Goal: Information Seeking & Learning: Learn about a topic

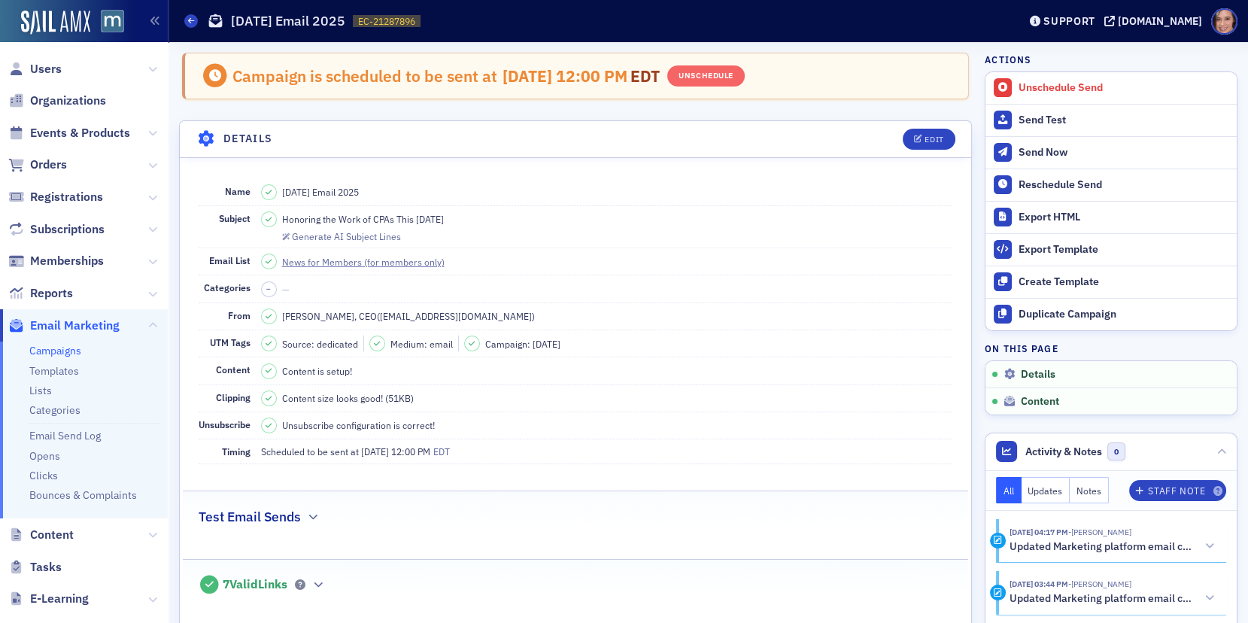
scroll to position [363, 0]
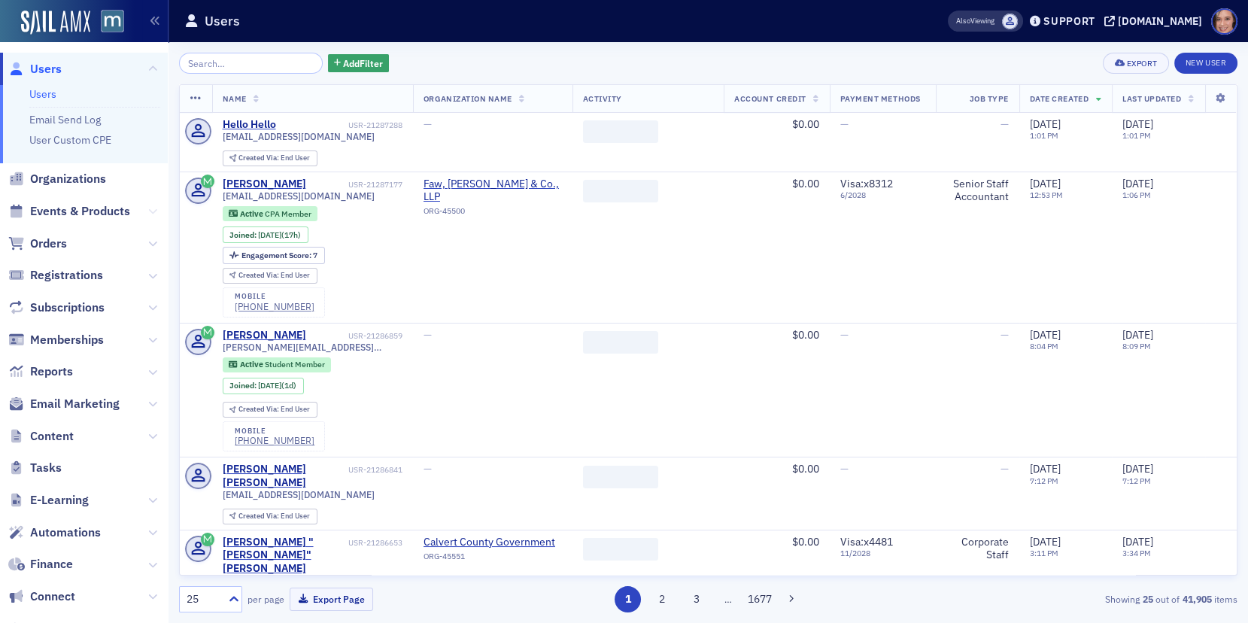
click at [155, 211] on icon at bounding box center [152, 211] width 9 height 9
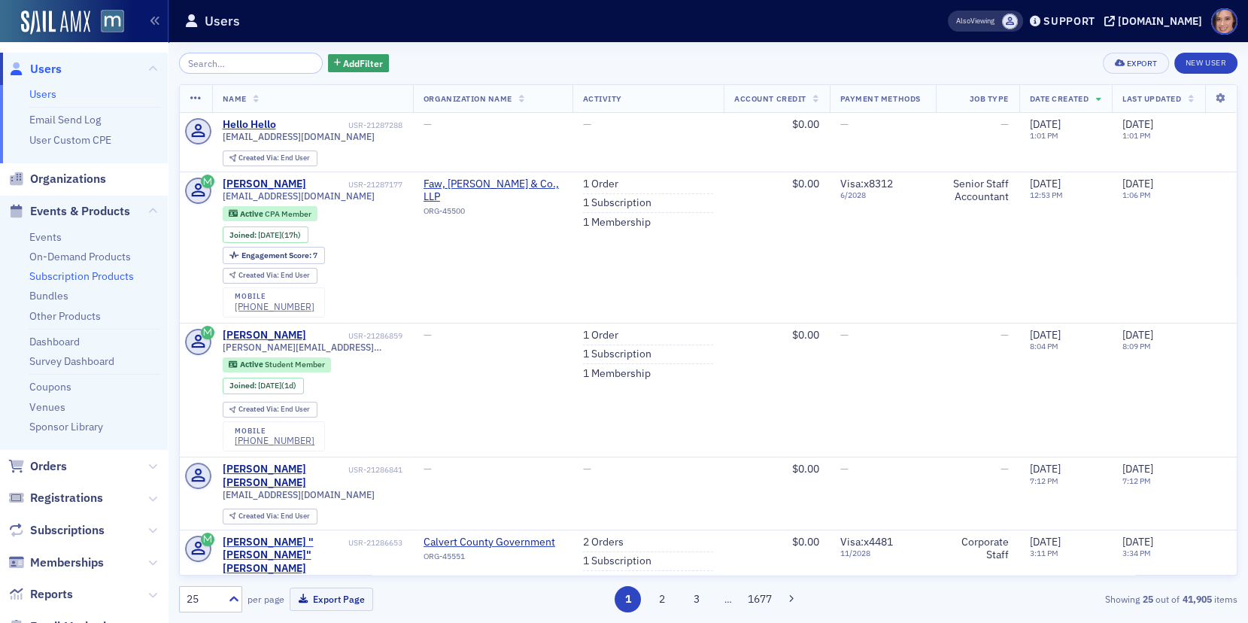
click at [77, 280] on link "Subscription Products" at bounding box center [81, 276] width 105 height 14
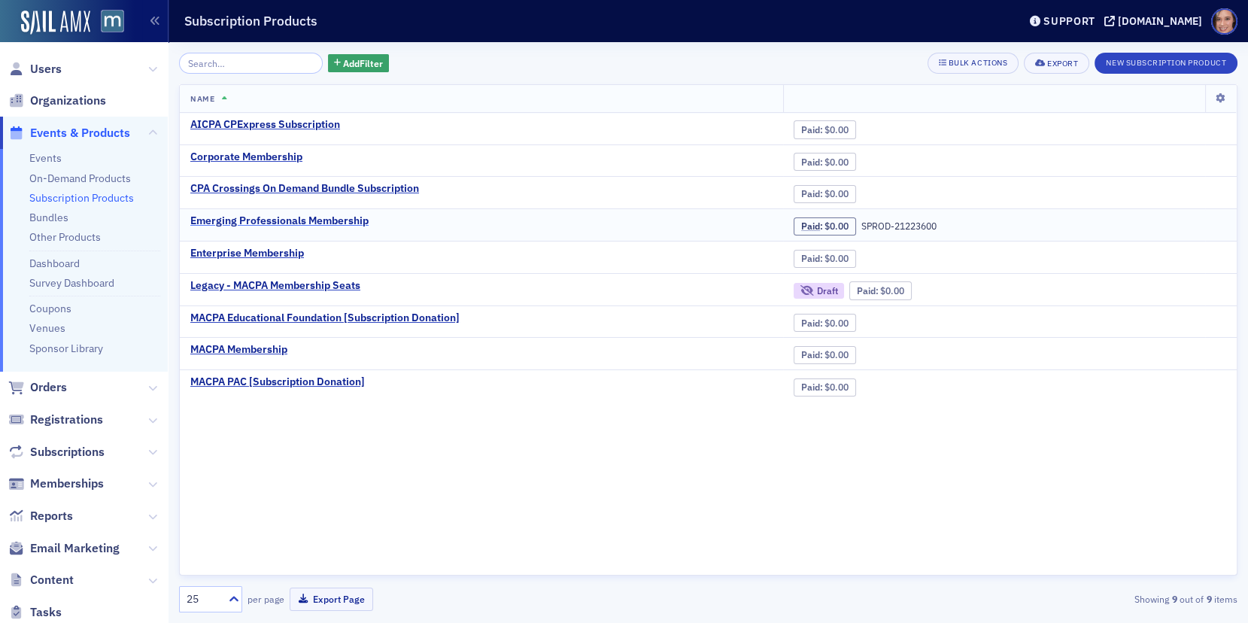
click at [359, 214] on div "Emerging Professionals Membership" at bounding box center [279, 221] width 178 height 14
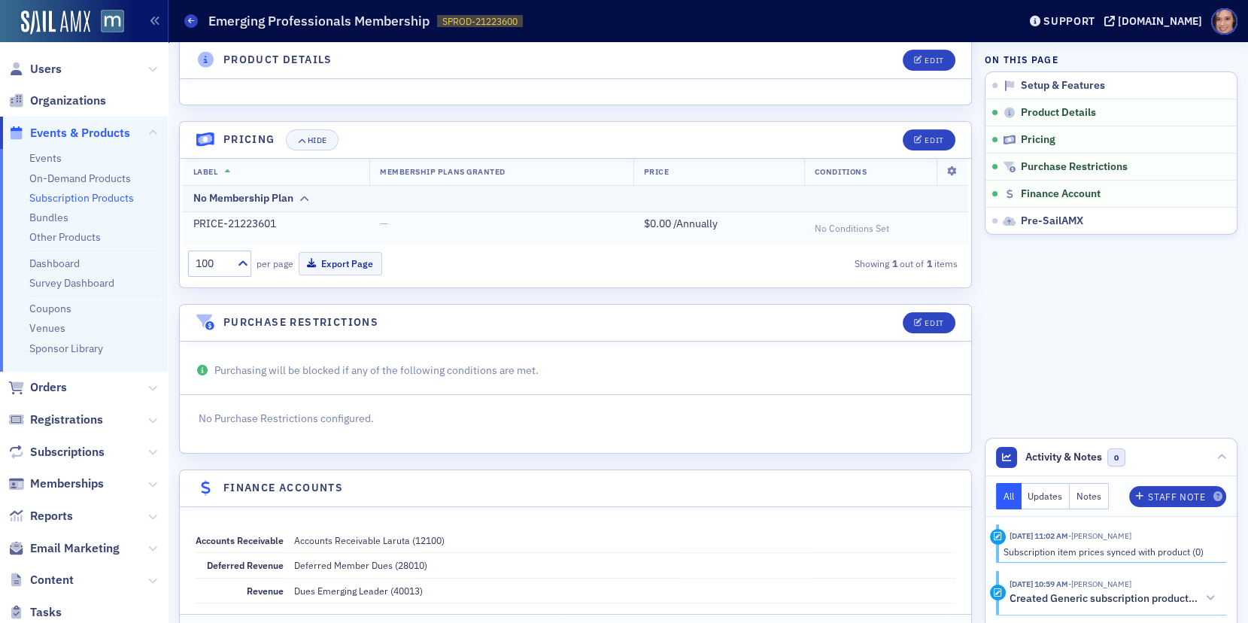
scroll to position [693, 0]
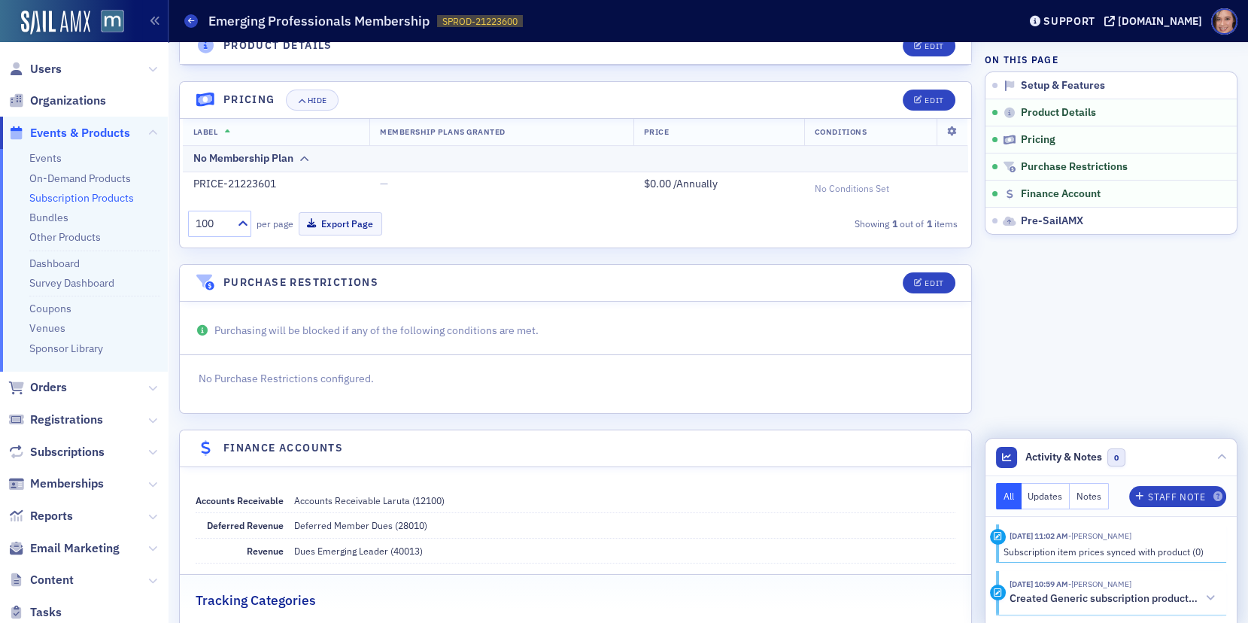
click at [1076, 558] on div "Subscription item prices synced with product (0)" at bounding box center [1109, 552] width 213 height 14
click at [1124, 536] on span "- [PERSON_NAME]" at bounding box center [1099, 535] width 63 height 11
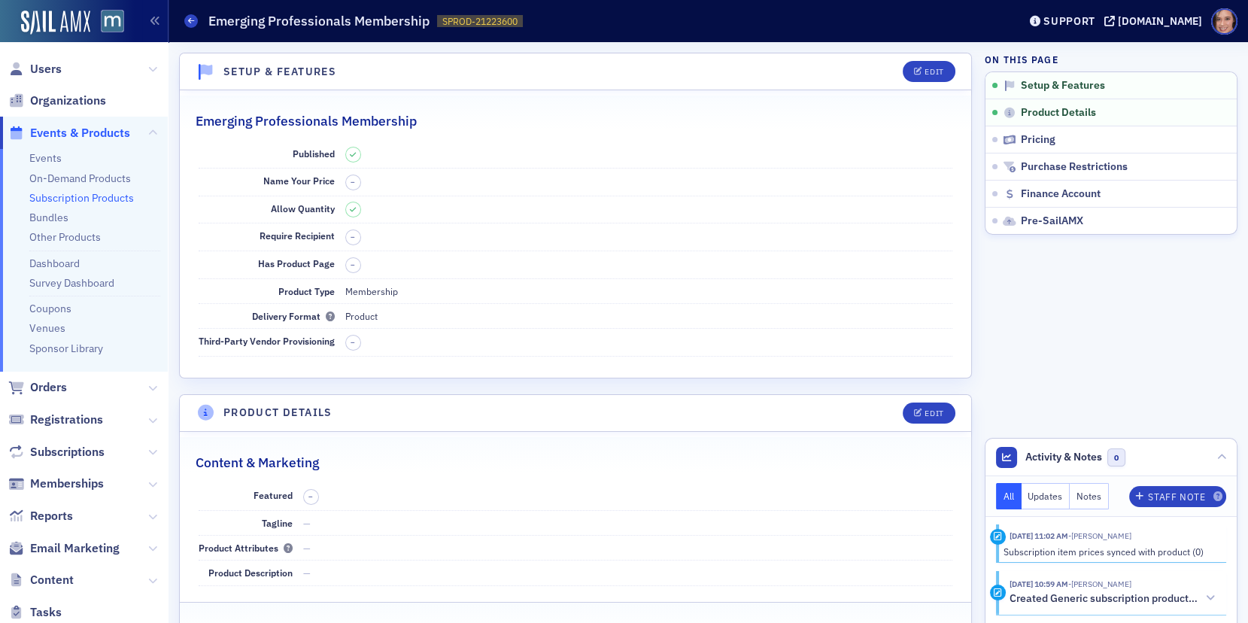
scroll to position [144, 0]
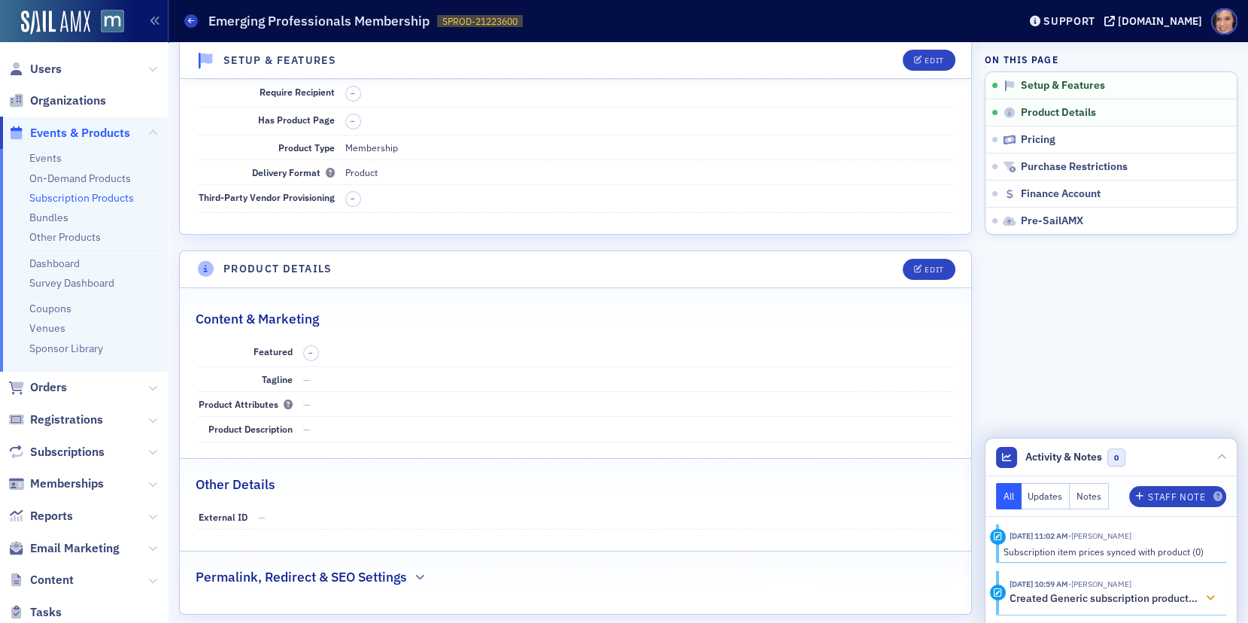
click at [1121, 589] on span "- [PERSON_NAME]" at bounding box center [1099, 583] width 63 height 11
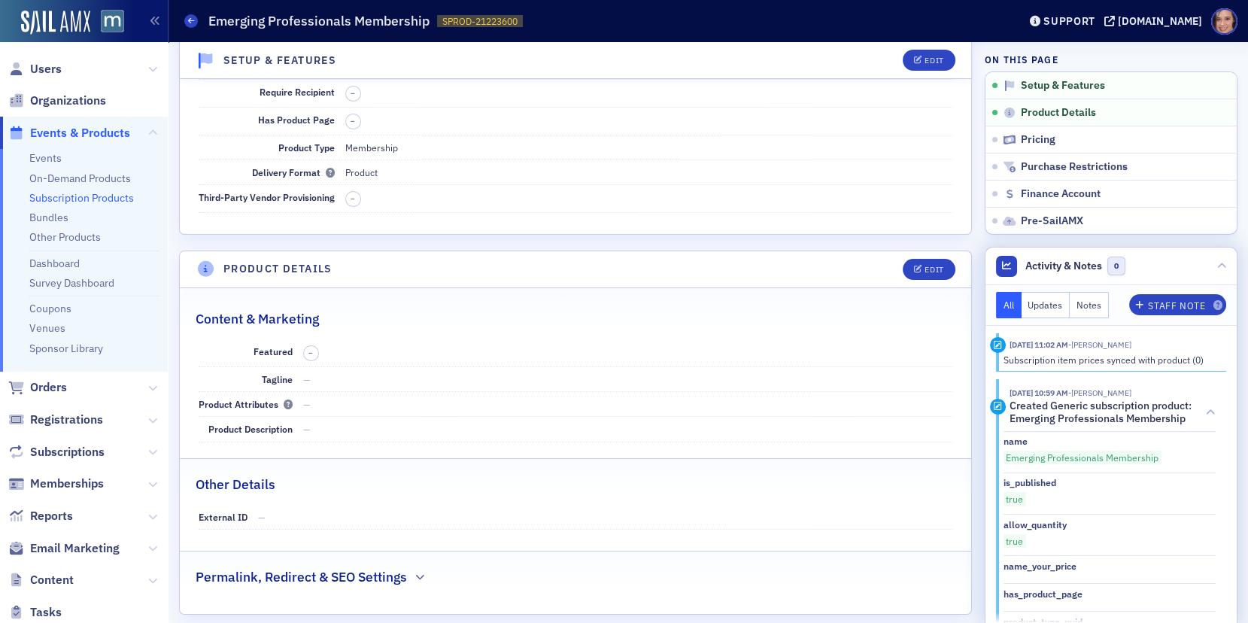
scroll to position [3, 0]
click at [1072, 312] on button "Notes" at bounding box center [1088, 305] width 39 height 26
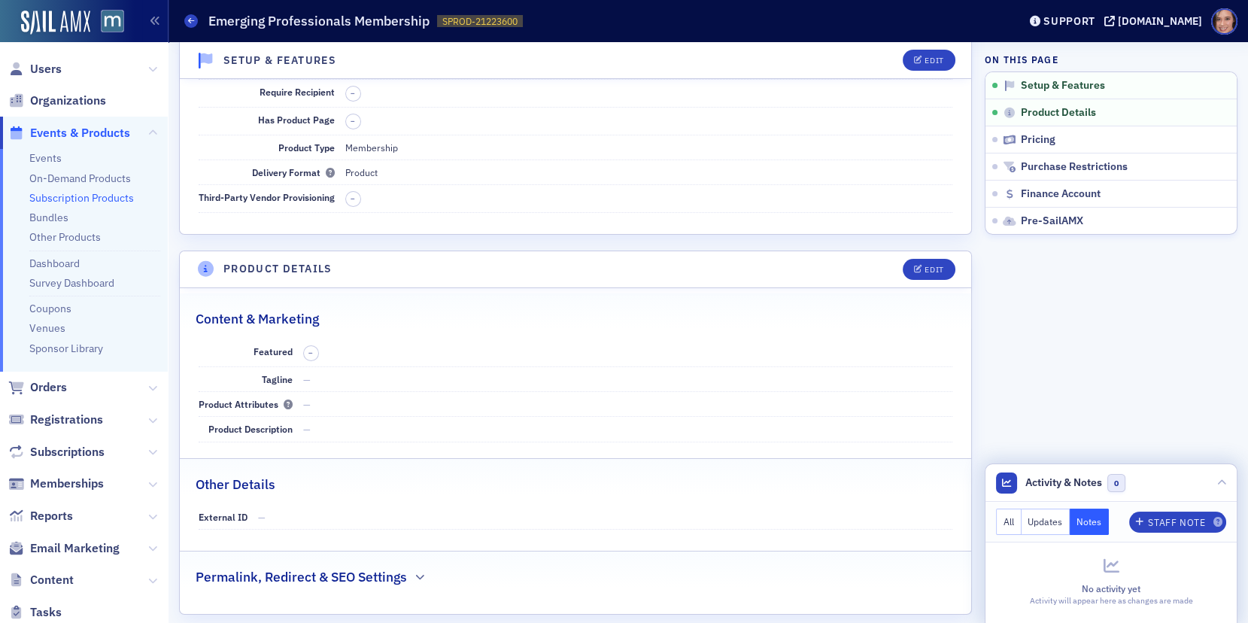
click at [1045, 520] on button "Updates" at bounding box center [1045, 521] width 49 height 26
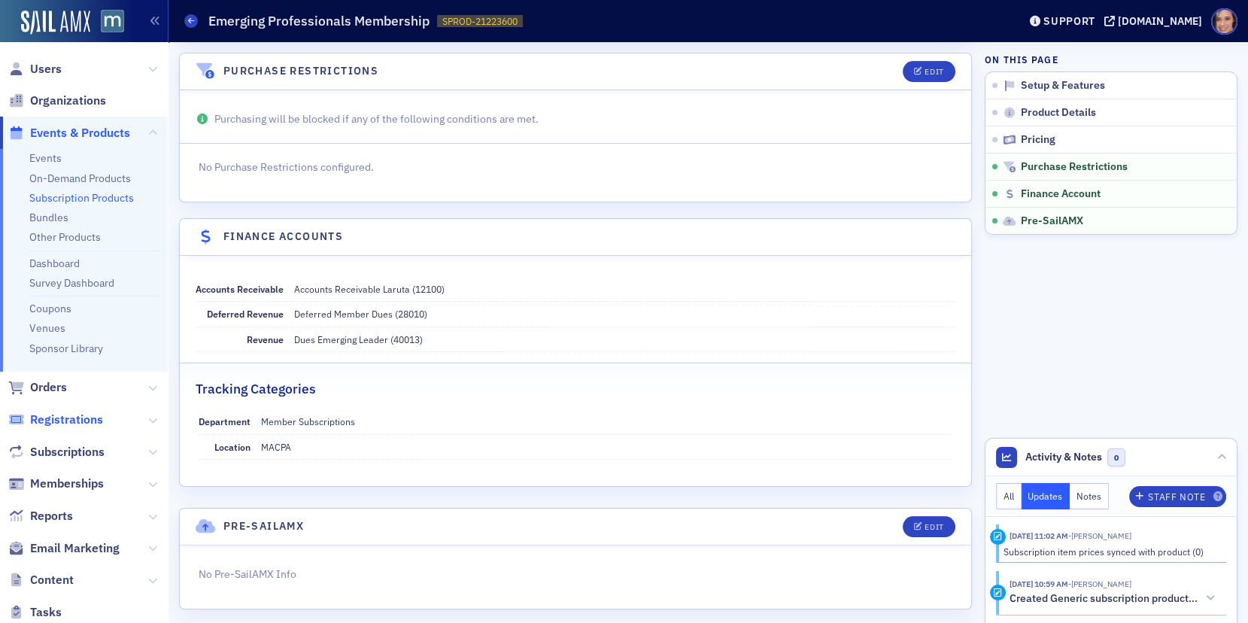
scroll to position [121, 0]
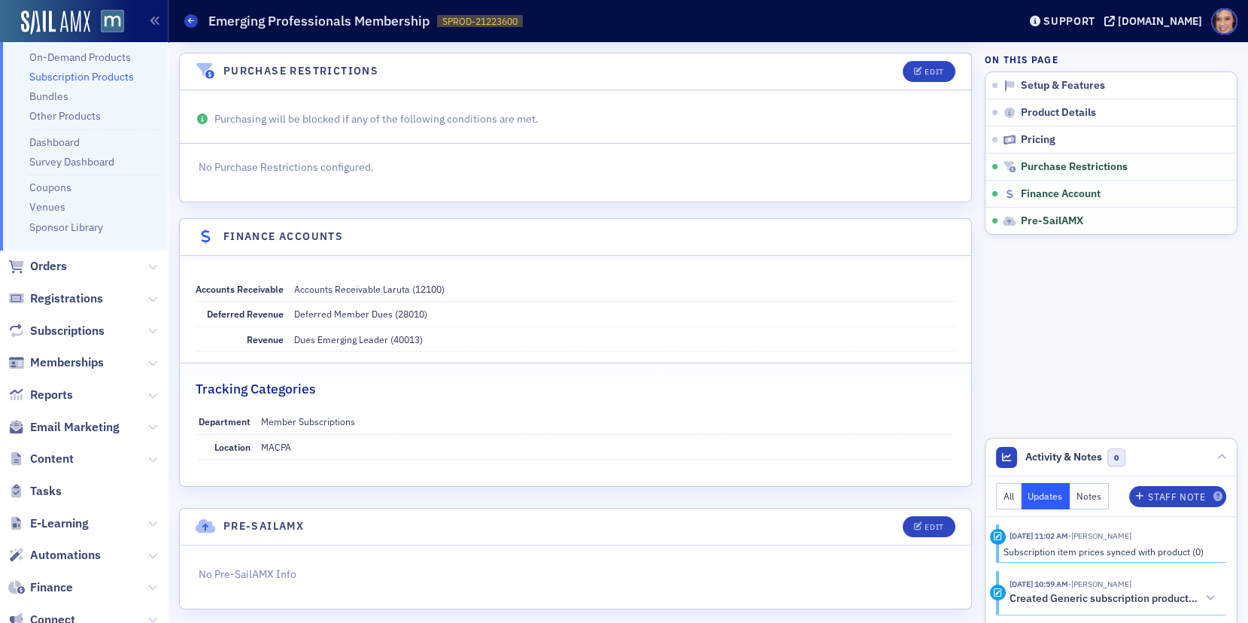
click at [162, 327] on span "Subscriptions" at bounding box center [84, 330] width 168 height 32
click at [160, 328] on span "Subscriptions" at bounding box center [84, 330] width 168 height 32
click at [156, 329] on icon at bounding box center [152, 330] width 9 height 9
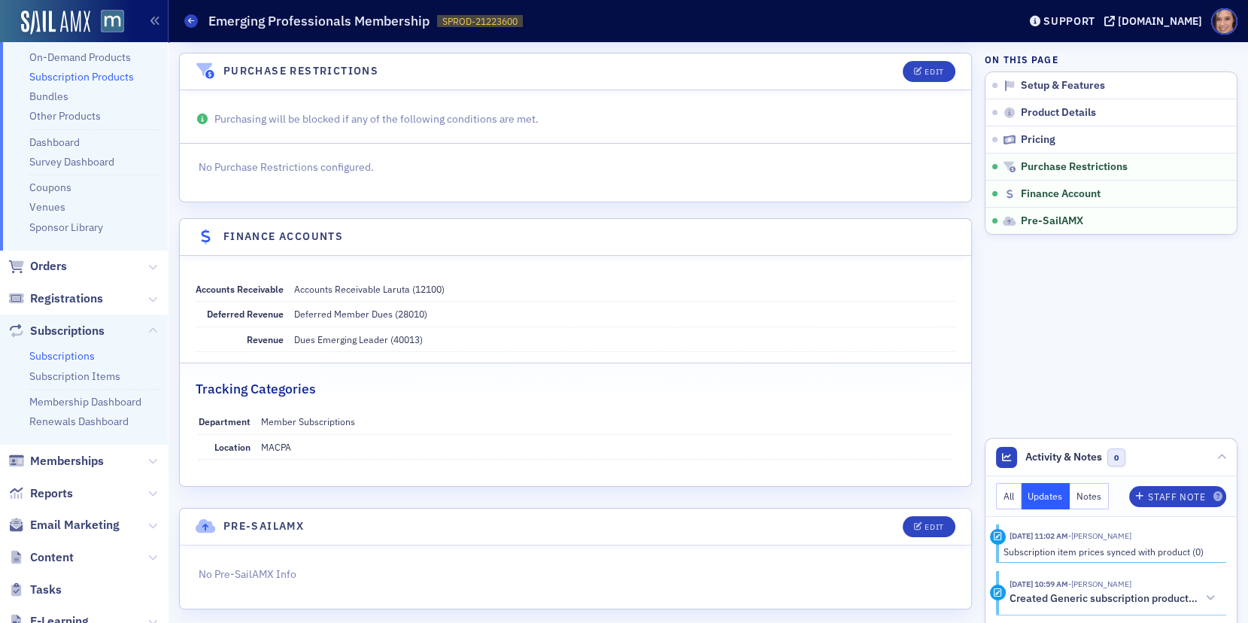
click at [82, 349] on link "Subscriptions" at bounding box center [61, 356] width 65 height 14
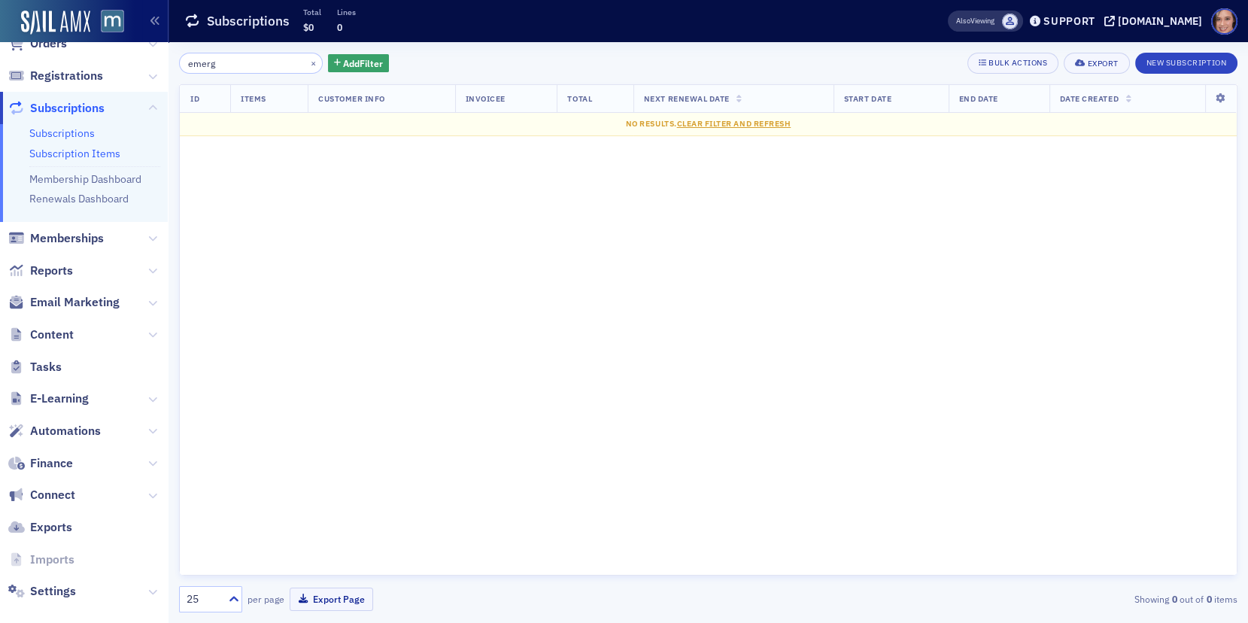
type input "emerg"
click at [104, 153] on link "Subscription Items" at bounding box center [74, 154] width 91 height 14
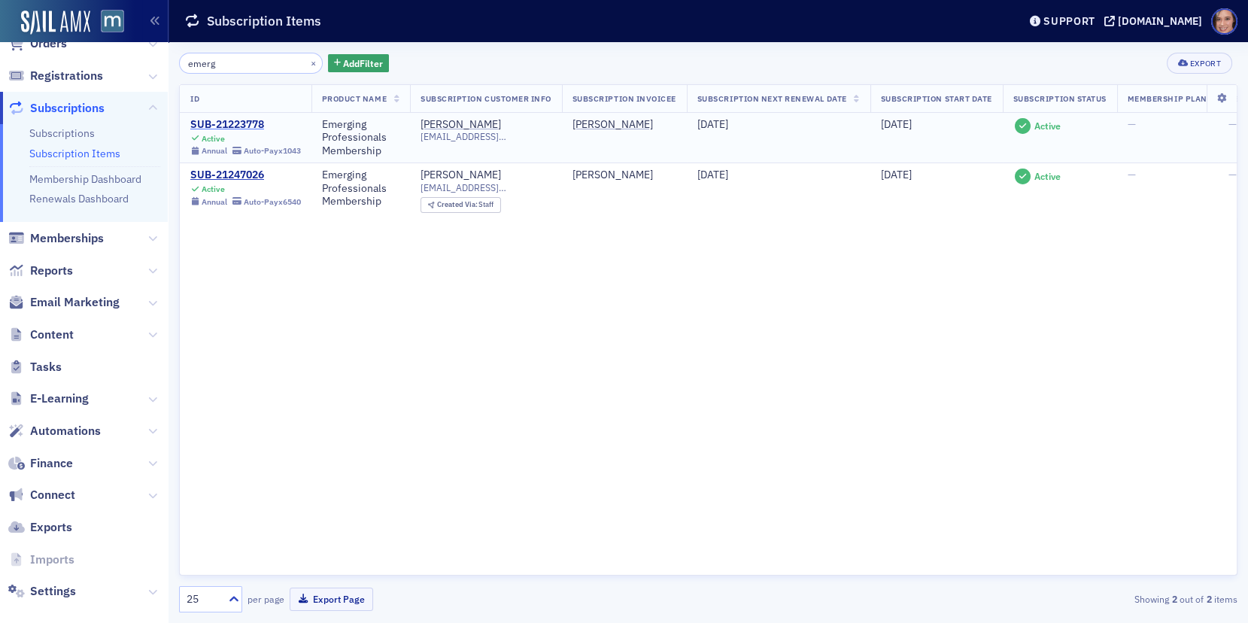
type input "emerg"
click at [222, 123] on div "SUB-21223778" at bounding box center [245, 125] width 111 height 14
click at [241, 171] on div "SUB-21247026" at bounding box center [245, 175] width 111 height 14
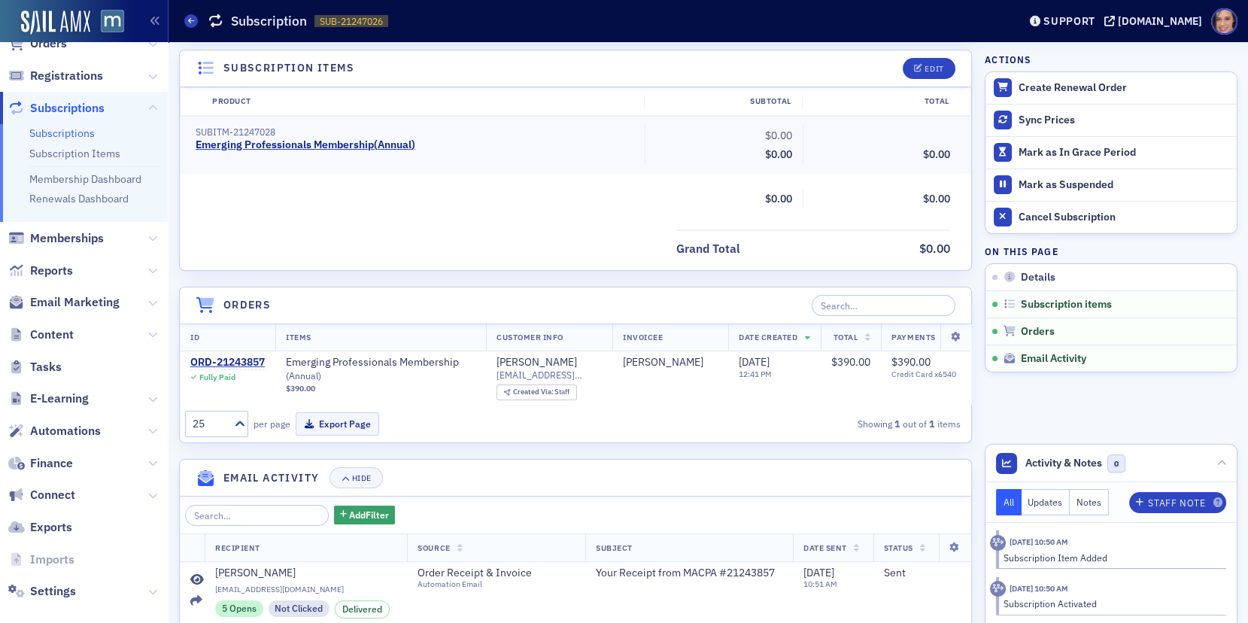
scroll to position [510, 0]
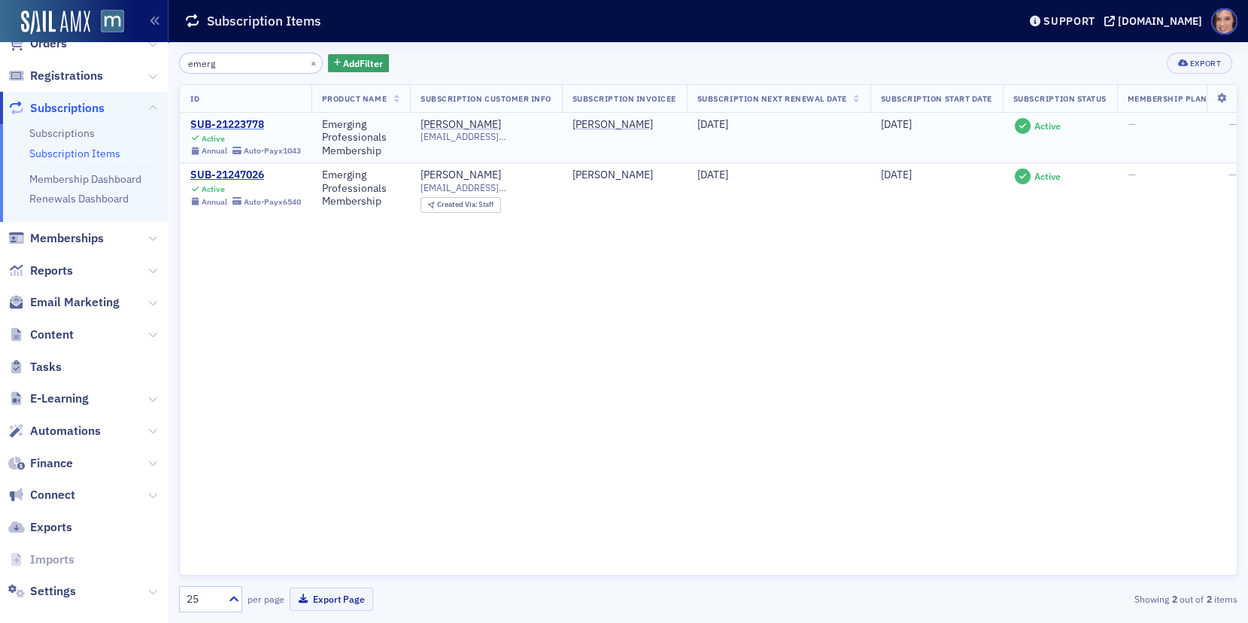
click at [226, 121] on div "SUB-21223778" at bounding box center [245, 125] width 111 height 14
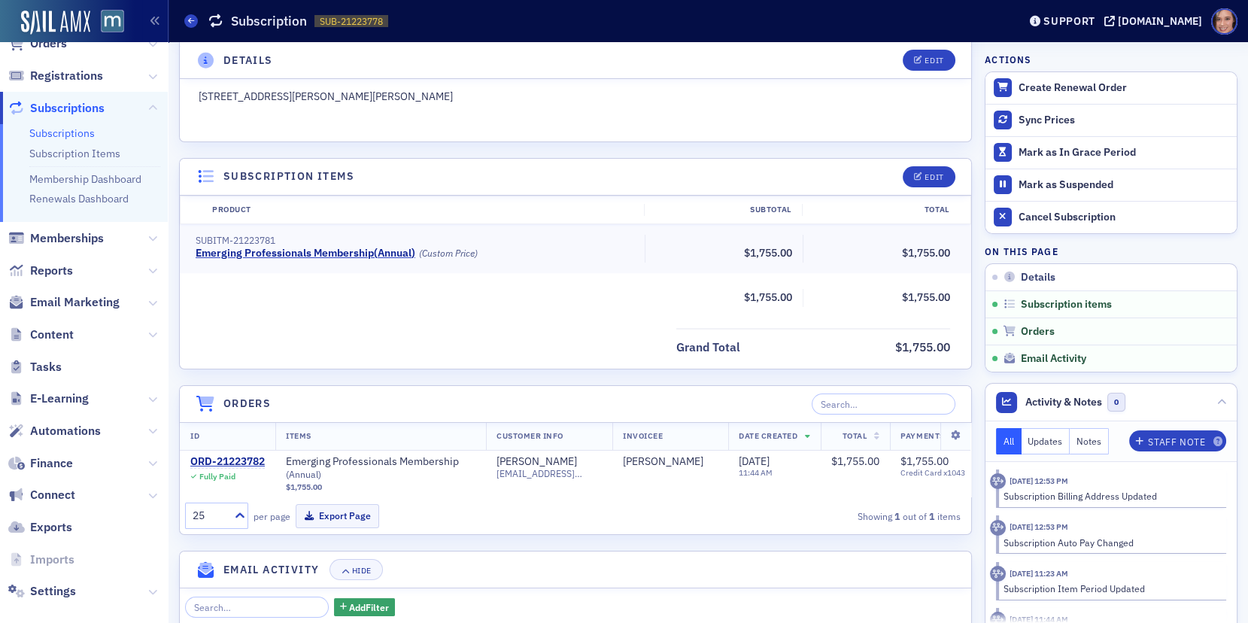
scroll to position [494, 0]
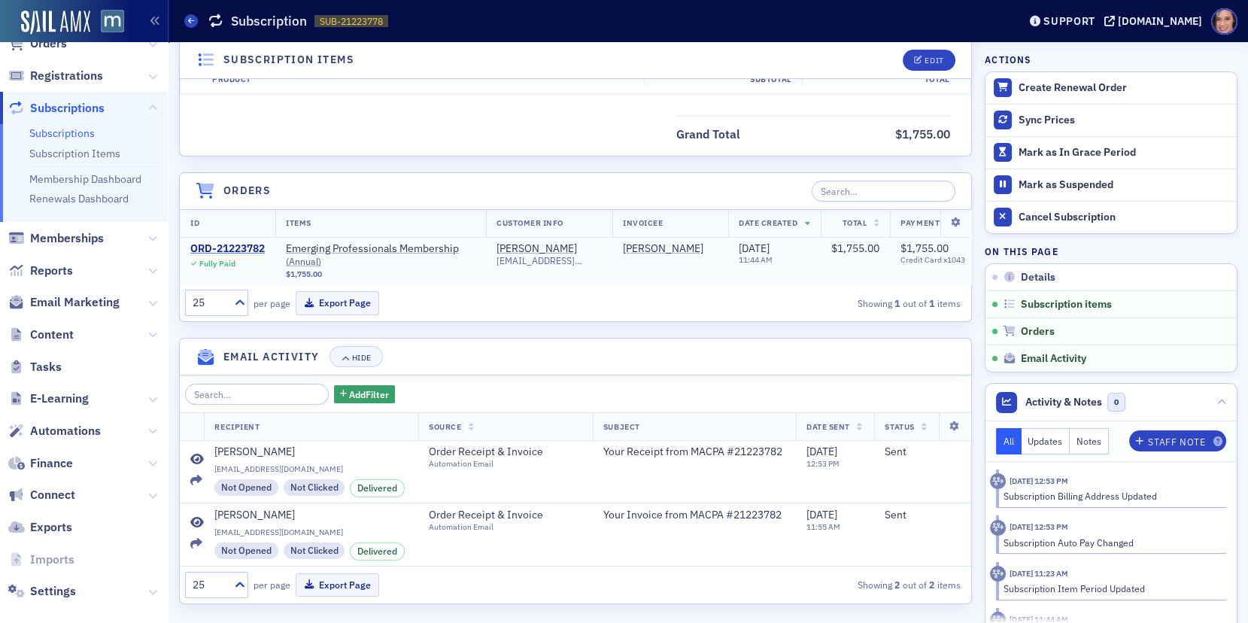
click at [223, 245] on div "ORD-21223782" at bounding box center [227, 249] width 74 height 14
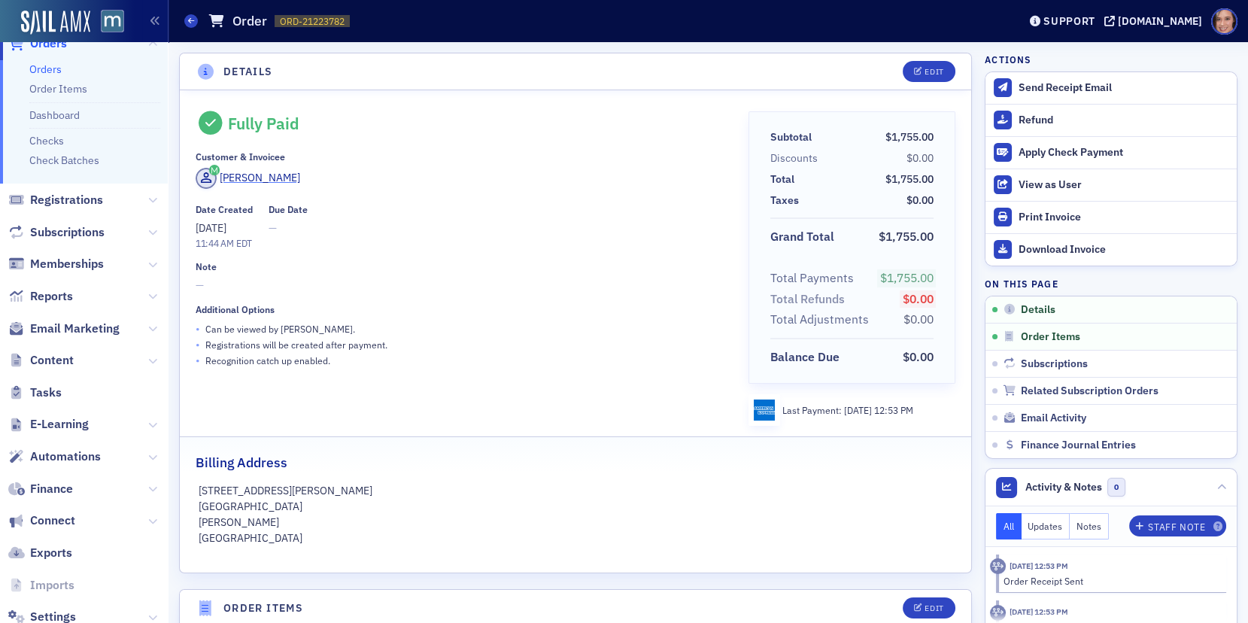
click at [241, 177] on div "[PERSON_NAME]" at bounding box center [260, 178] width 80 height 16
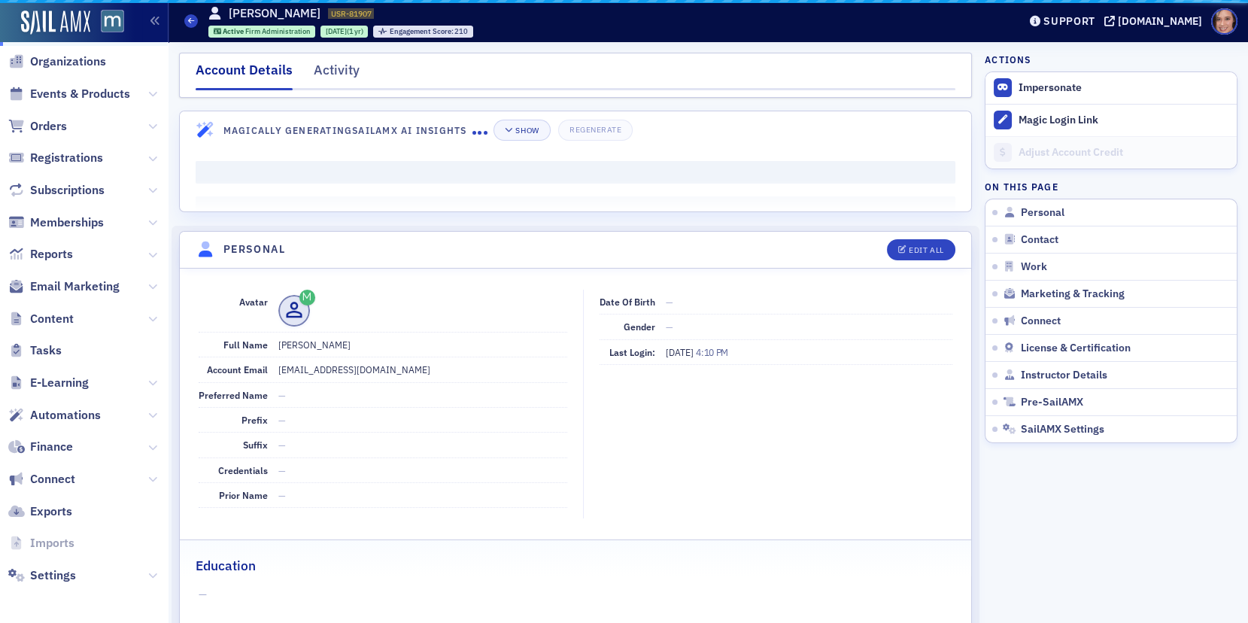
scroll to position [117, 0]
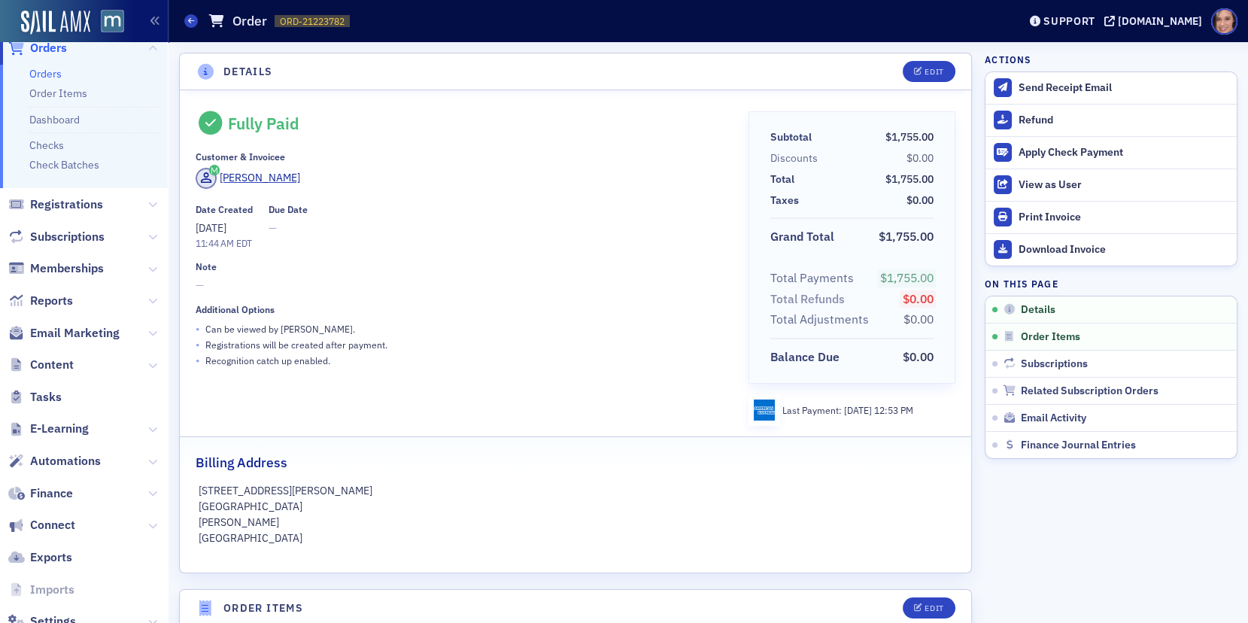
scroll to position [121, 0]
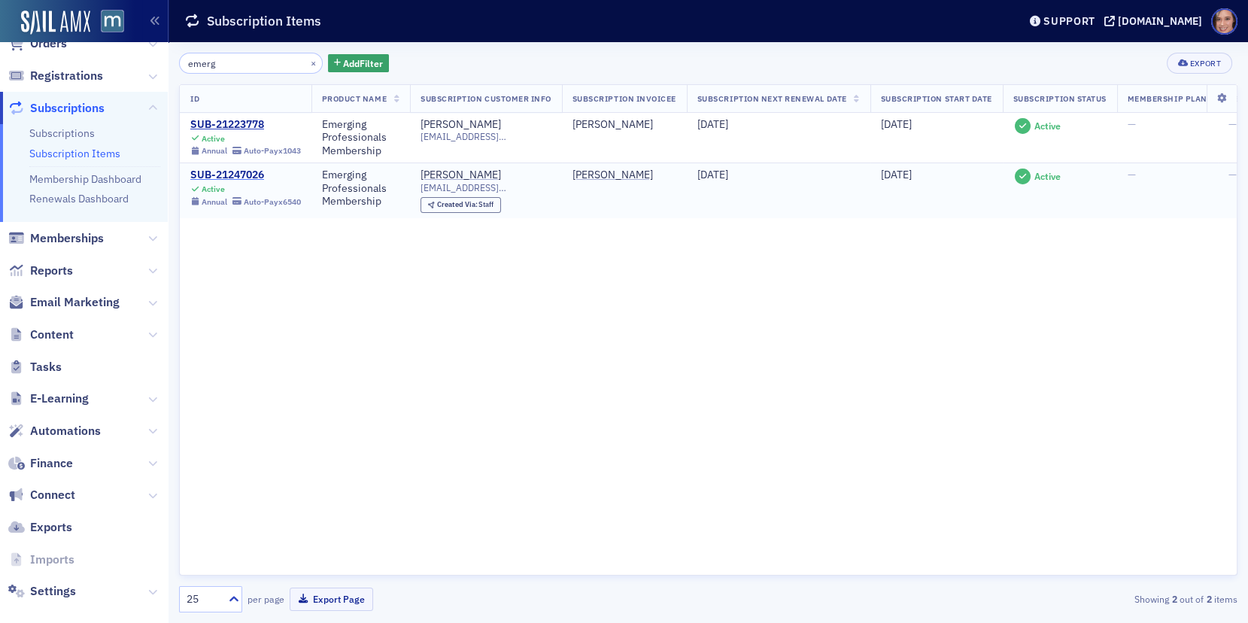
click at [208, 168] on div "SUB-21247026" at bounding box center [245, 175] width 111 height 14
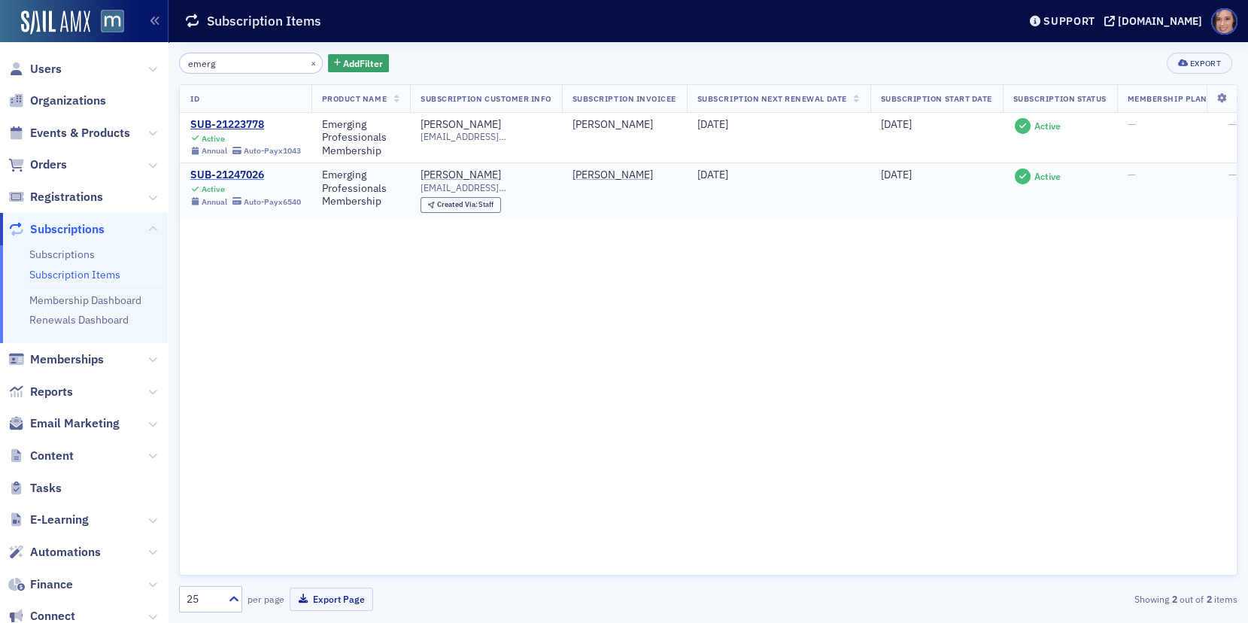
click at [219, 177] on div "SUB-21247026" at bounding box center [245, 175] width 111 height 14
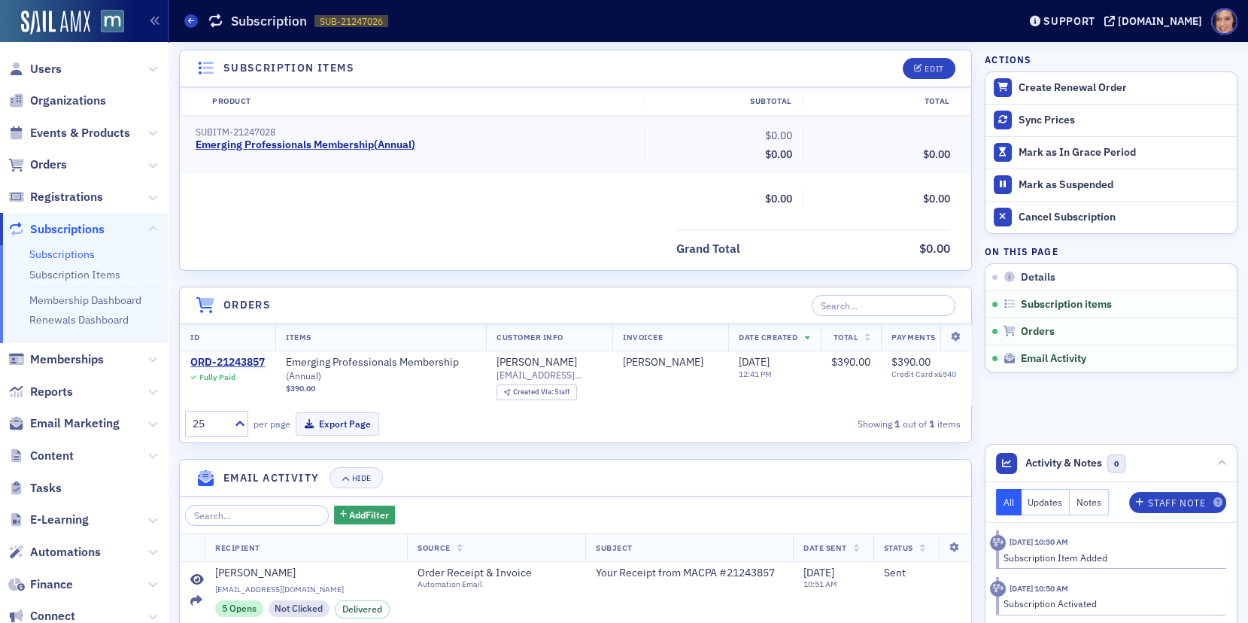
scroll to position [510, 0]
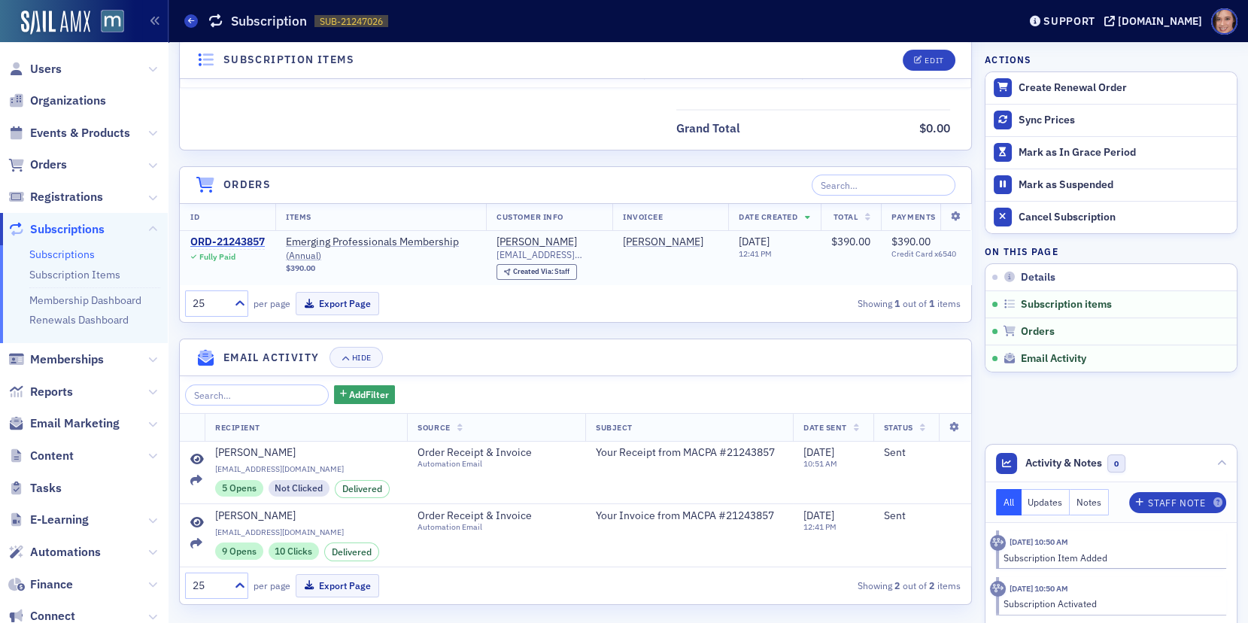
click at [217, 237] on div "ORD-21243857" at bounding box center [227, 242] width 74 height 14
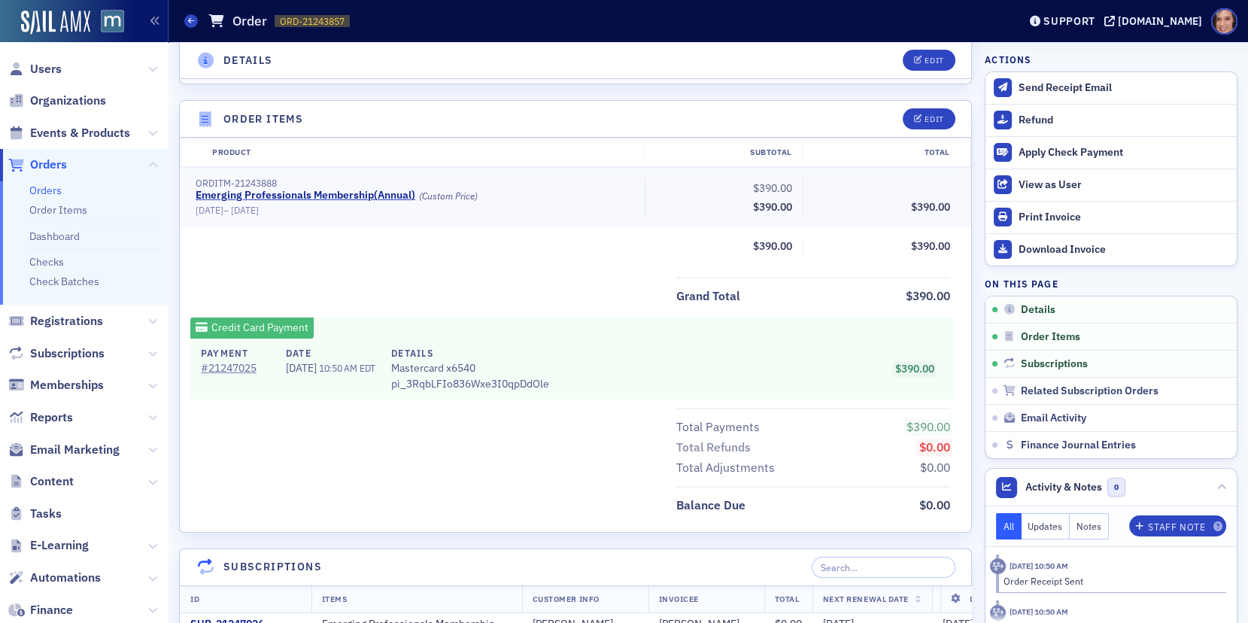
scroll to position [463, 0]
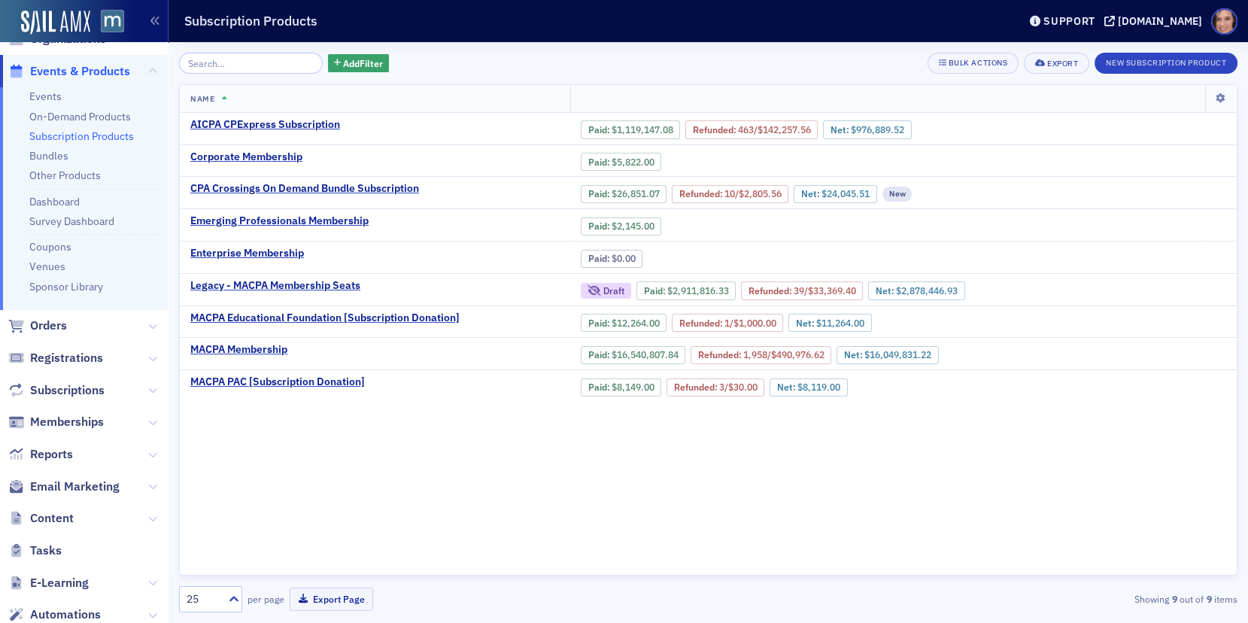
scroll to position [47, 0]
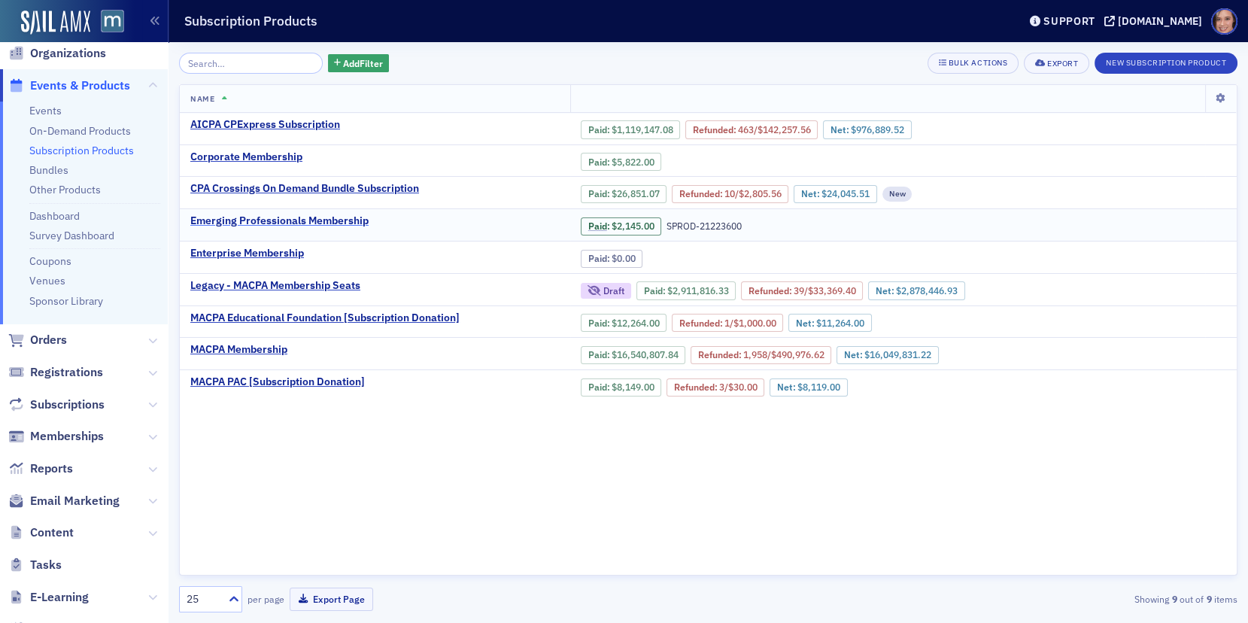
click at [245, 214] on div "Emerging Professionals Membership" at bounding box center [279, 221] width 178 height 14
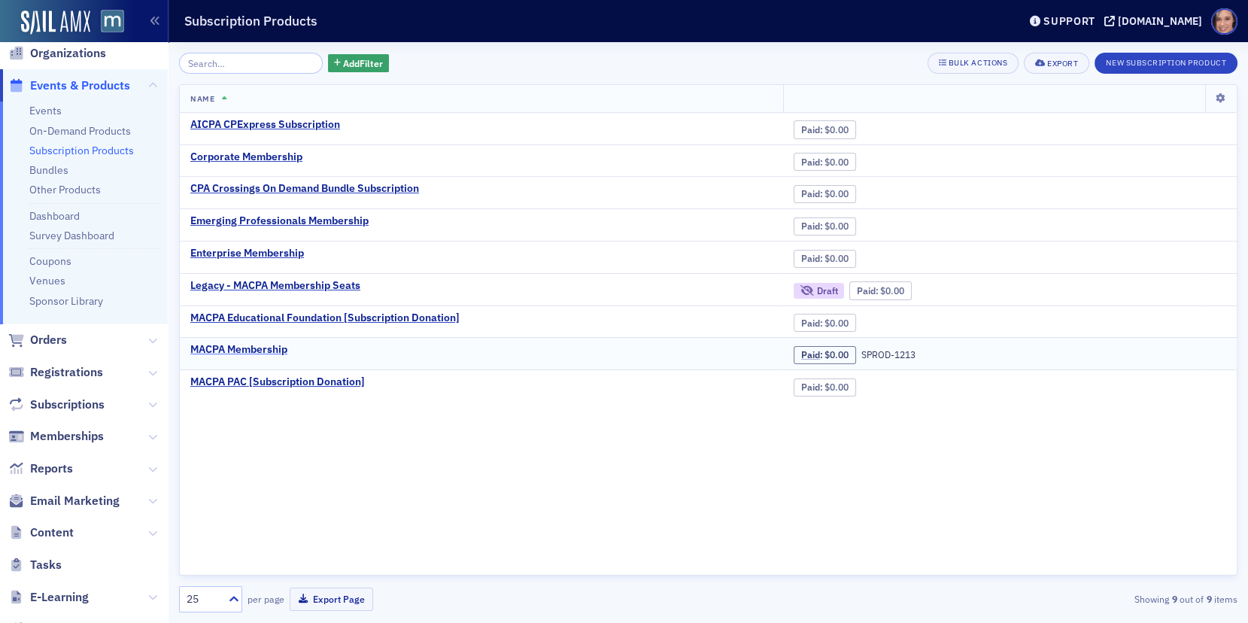
click at [253, 343] on div "MACPA Membership" at bounding box center [238, 350] width 97 height 14
click at [271, 217] on div "Emerging Professionals Membership" at bounding box center [279, 221] width 178 height 14
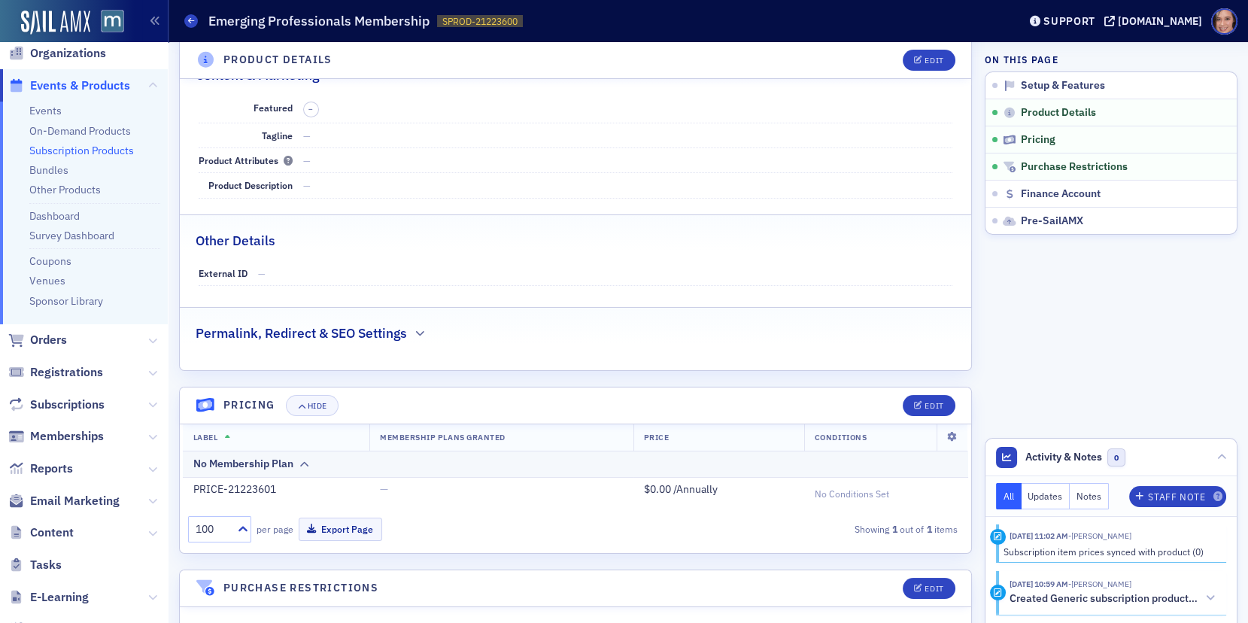
scroll to position [420, 0]
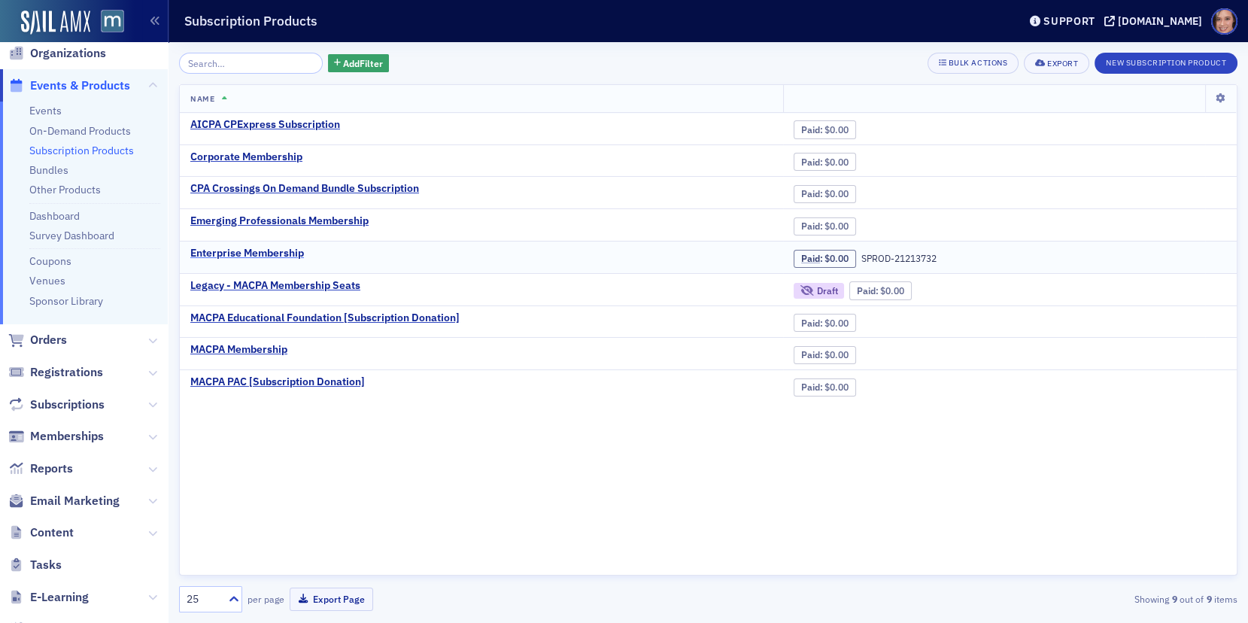
click at [259, 250] on div "Enterprise Membership" at bounding box center [247, 254] width 114 height 14
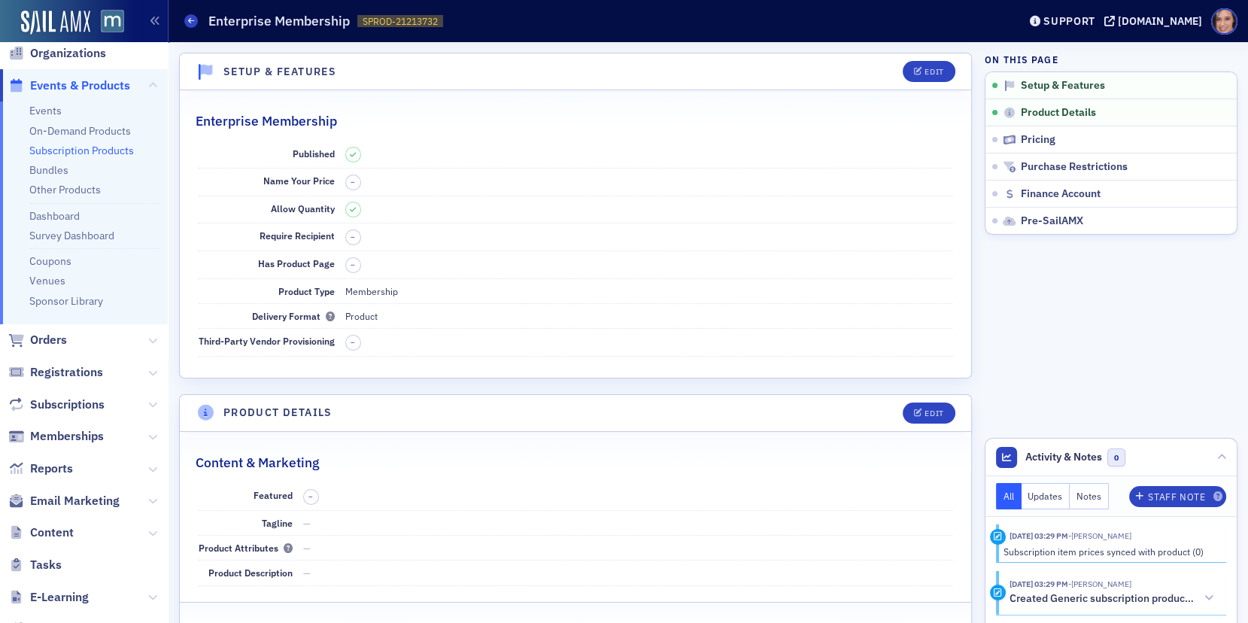
click at [200, 12] on div "Subscription Products Enterprise Membership SPROD-21213732 21213732" at bounding box center [589, 21] width 811 height 29
click at [199, 13] on div "Subscription Products Enterprise Membership SPROD-21213732 21213732" at bounding box center [589, 21] width 811 height 29
click at [191, 20] on icon at bounding box center [191, 20] width 6 height 7
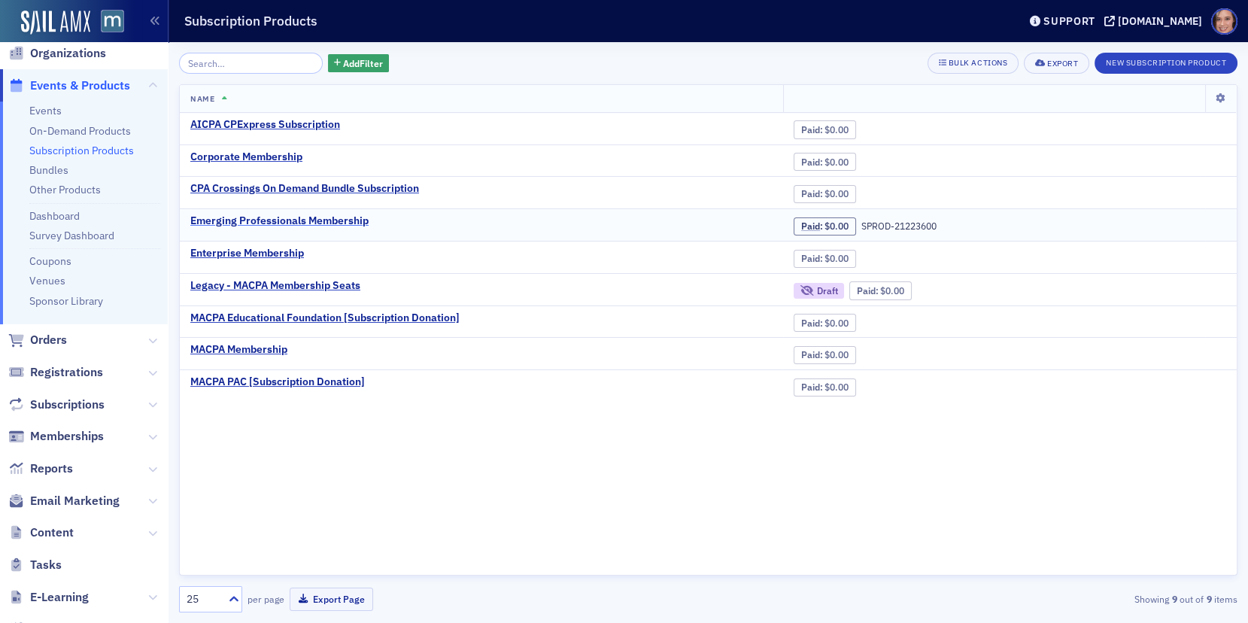
click at [267, 221] on div "Emerging Professionals Membership" at bounding box center [279, 221] width 178 height 14
click at [797, 217] on div "Paid : $0.00" at bounding box center [824, 226] width 62 height 18
click at [814, 214] on div "Paid : $0.00 SPROD-21223600" at bounding box center [1009, 224] width 432 height 21
click at [808, 222] on link "Paid" at bounding box center [810, 225] width 19 height 11
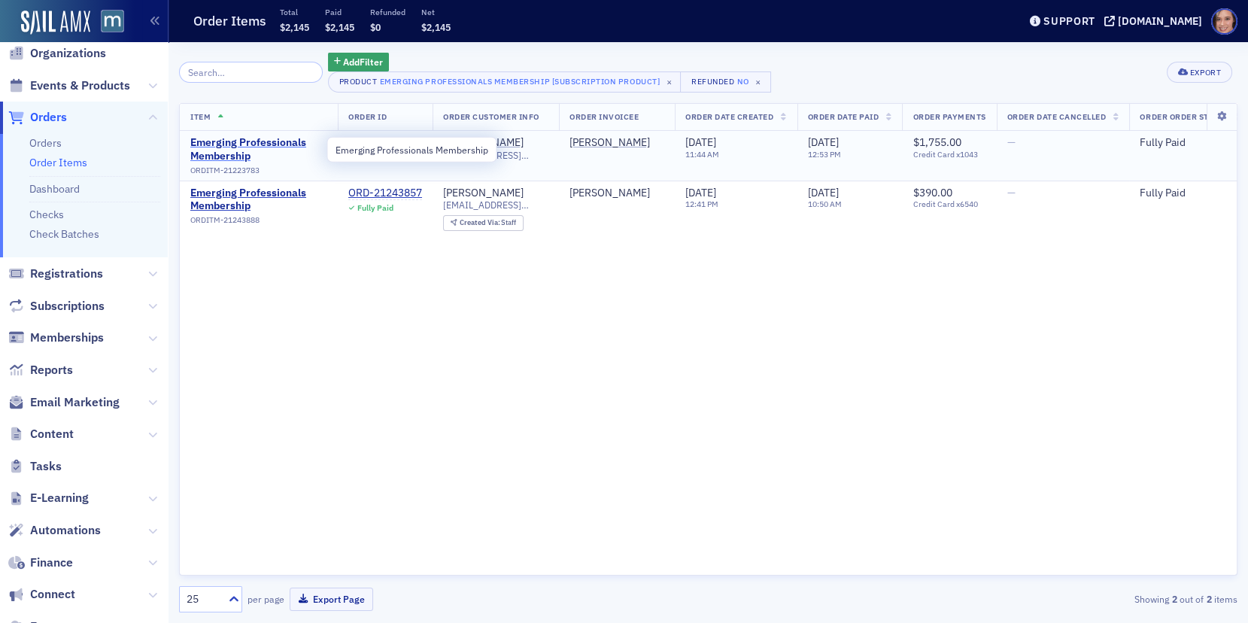
click at [249, 138] on span "Emerging Professionals Membership" at bounding box center [258, 149] width 137 height 26
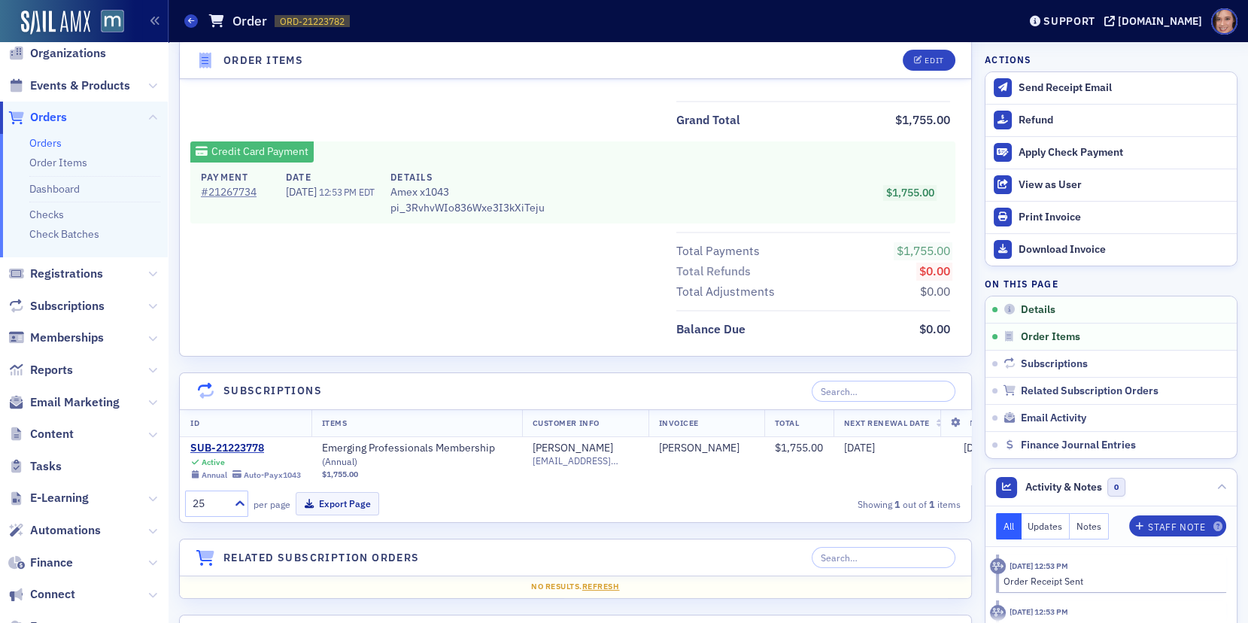
scroll to position [707, 0]
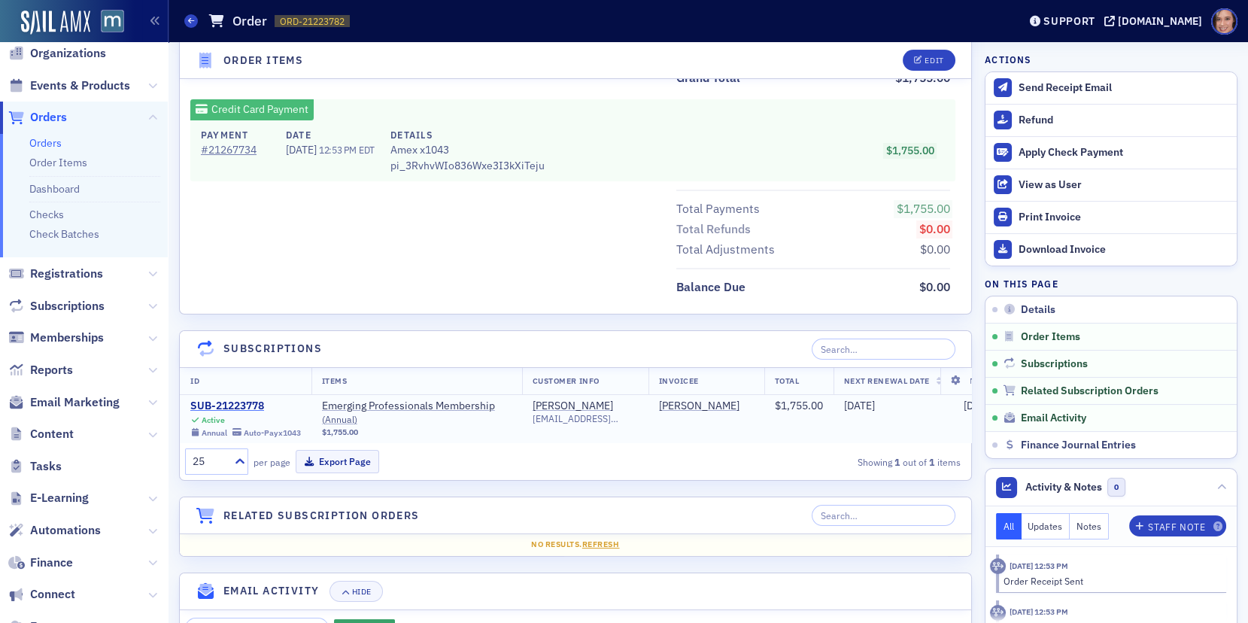
click at [251, 401] on div "SUB-21223778" at bounding box center [245, 406] width 111 height 14
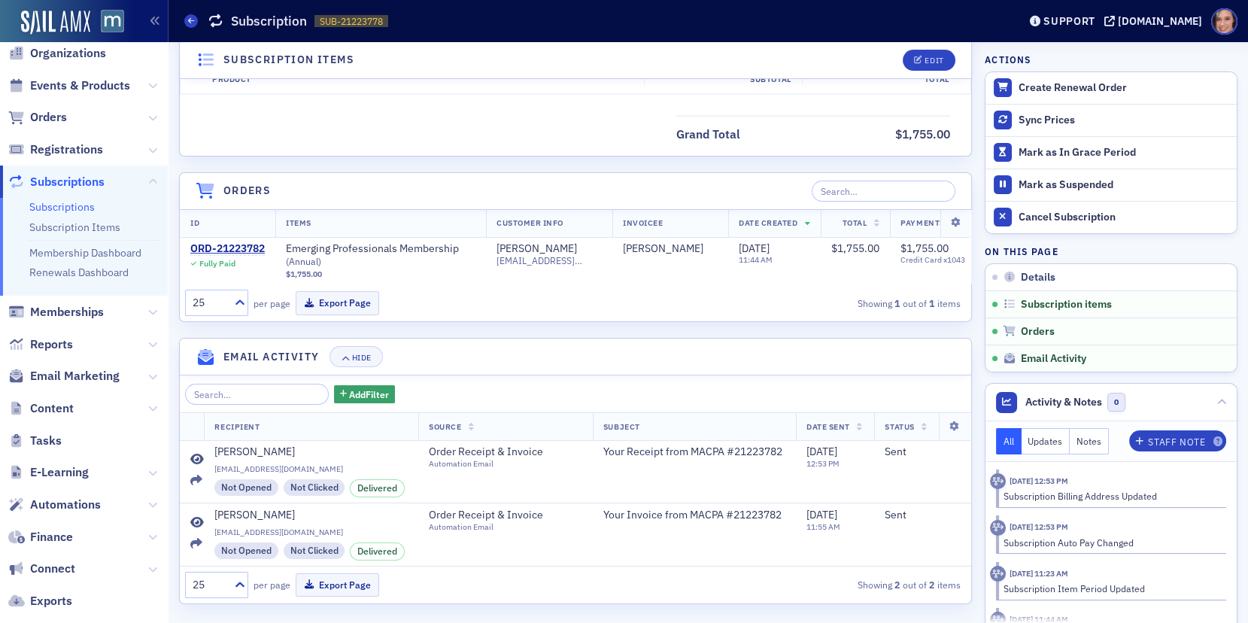
scroll to position [494, 0]
